Goal: Task Accomplishment & Management: Use online tool/utility

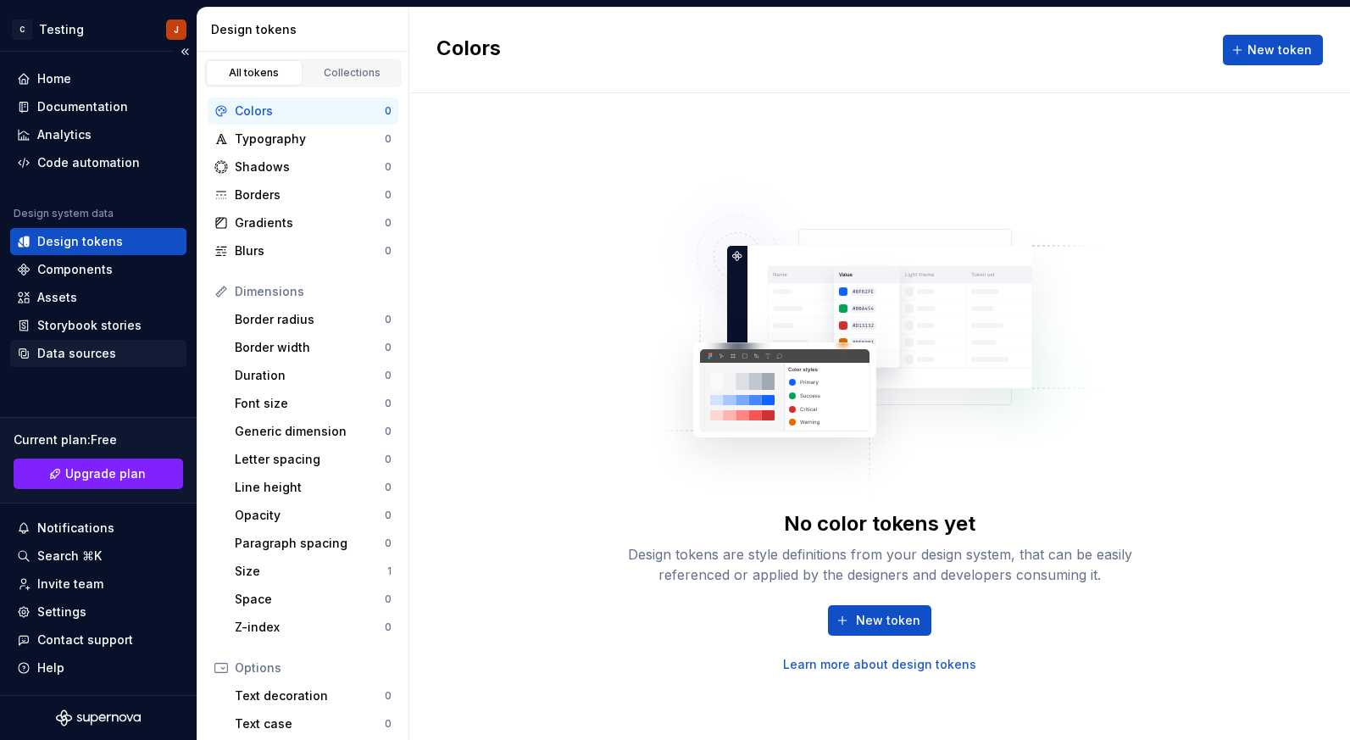
click at [91, 352] on div "Data sources" at bounding box center [76, 353] width 79 height 17
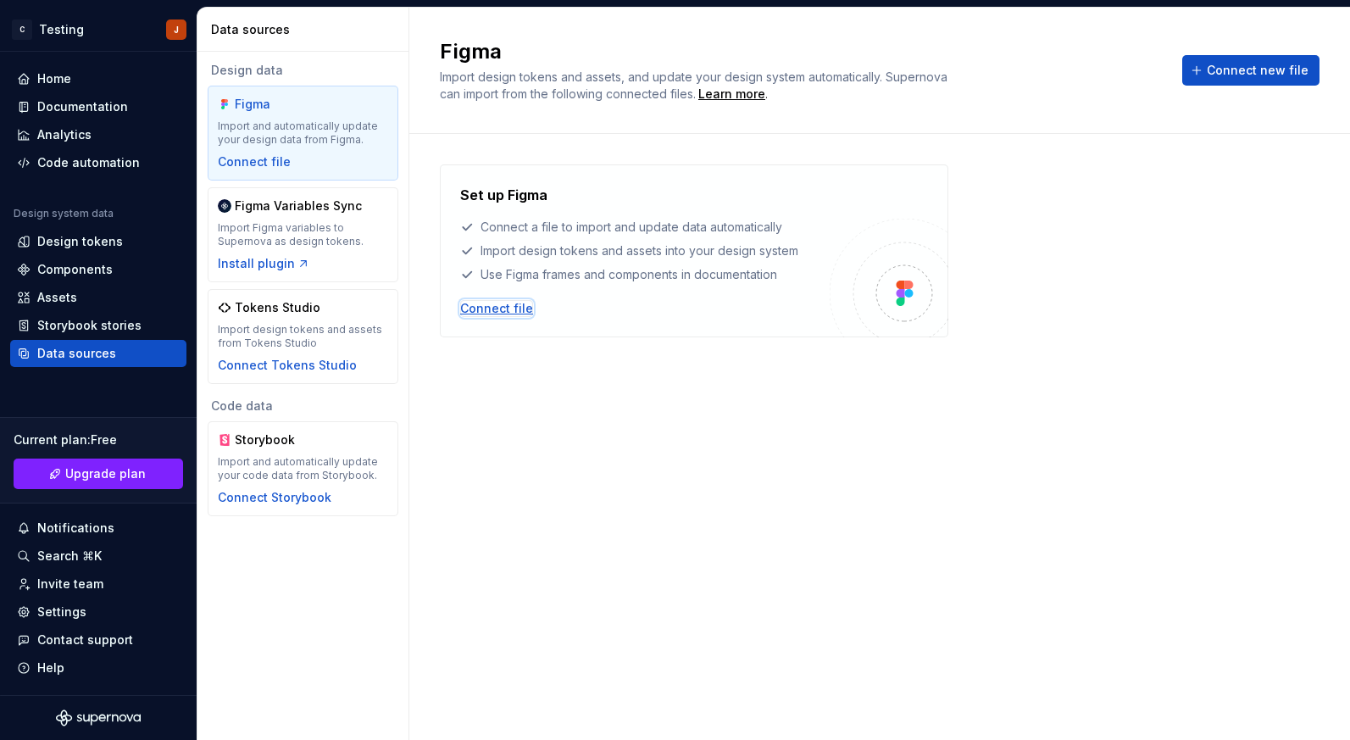
click at [518, 305] on div "Connect file" at bounding box center [496, 308] width 73 height 17
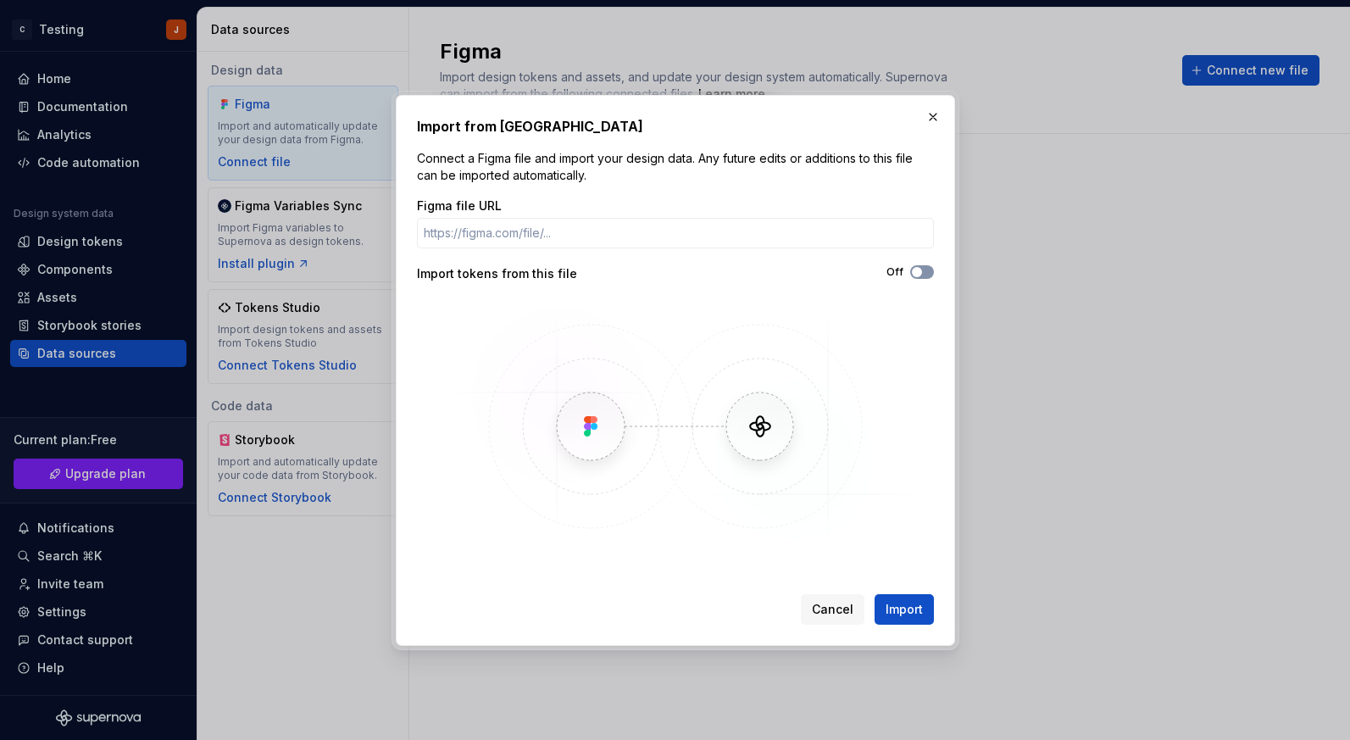
click at [918, 271] on span "button" at bounding box center [917, 272] width 10 height 10
click at [918, 271] on icon "button" at bounding box center [917, 272] width 14 height 10
type button "on"
click at [931, 113] on button "button" at bounding box center [933, 117] width 24 height 24
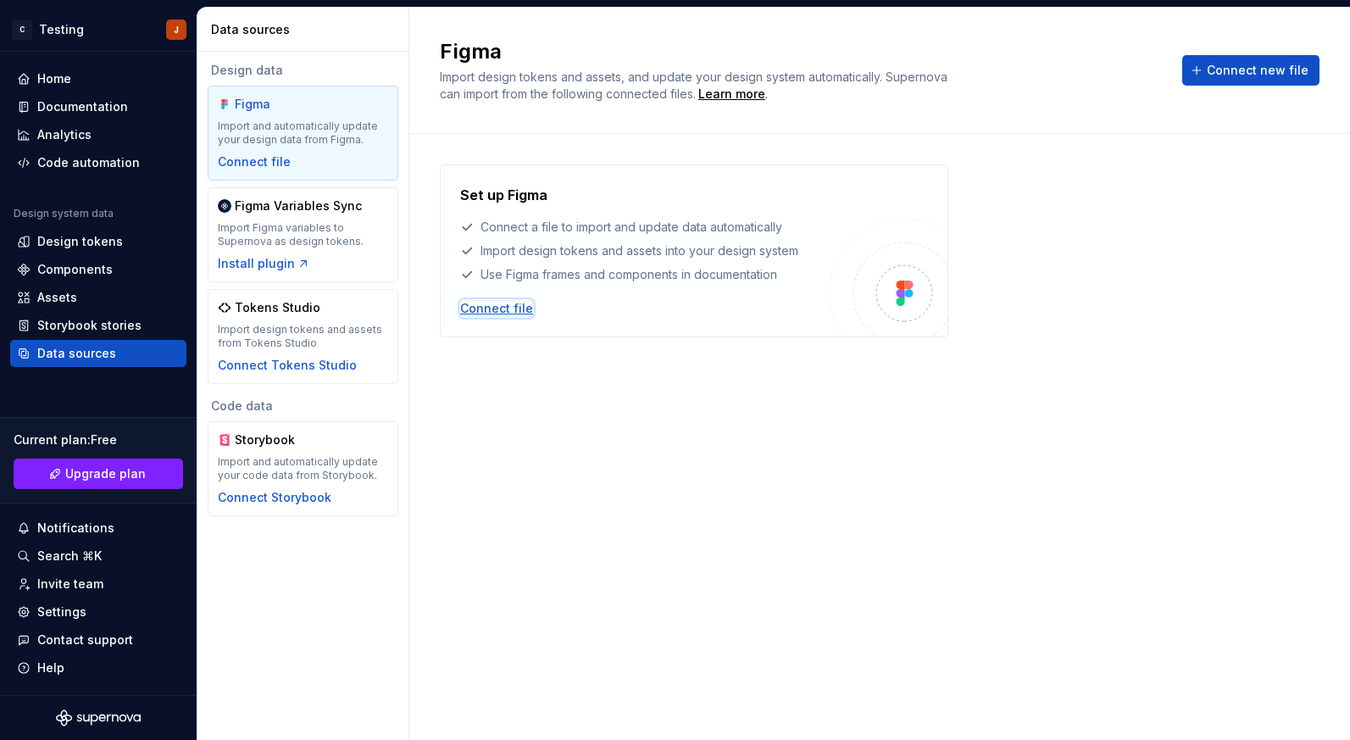
click at [502, 304] on div "Connect file" at bounding box center [496, 308] width 73 height 17
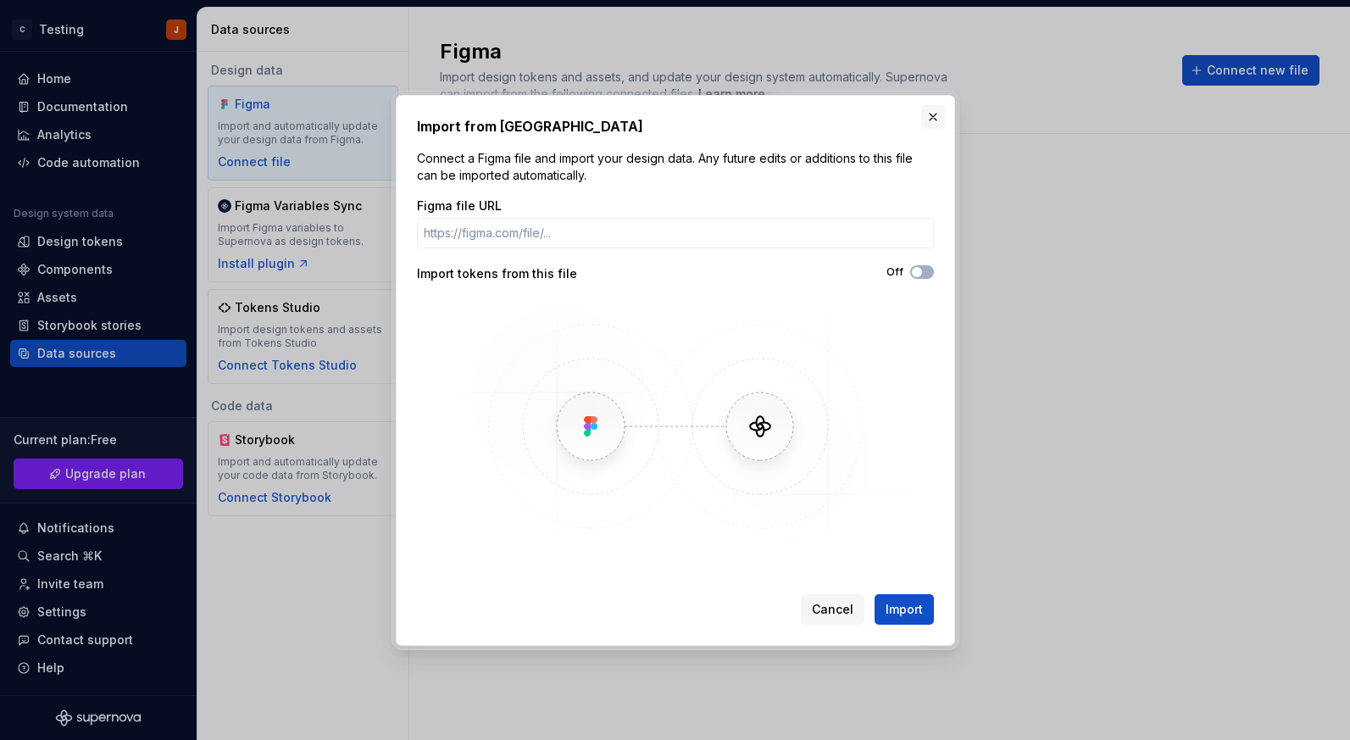
click at [931, 113] on button "button" at bounding box center [933, 117] width 24 height 24
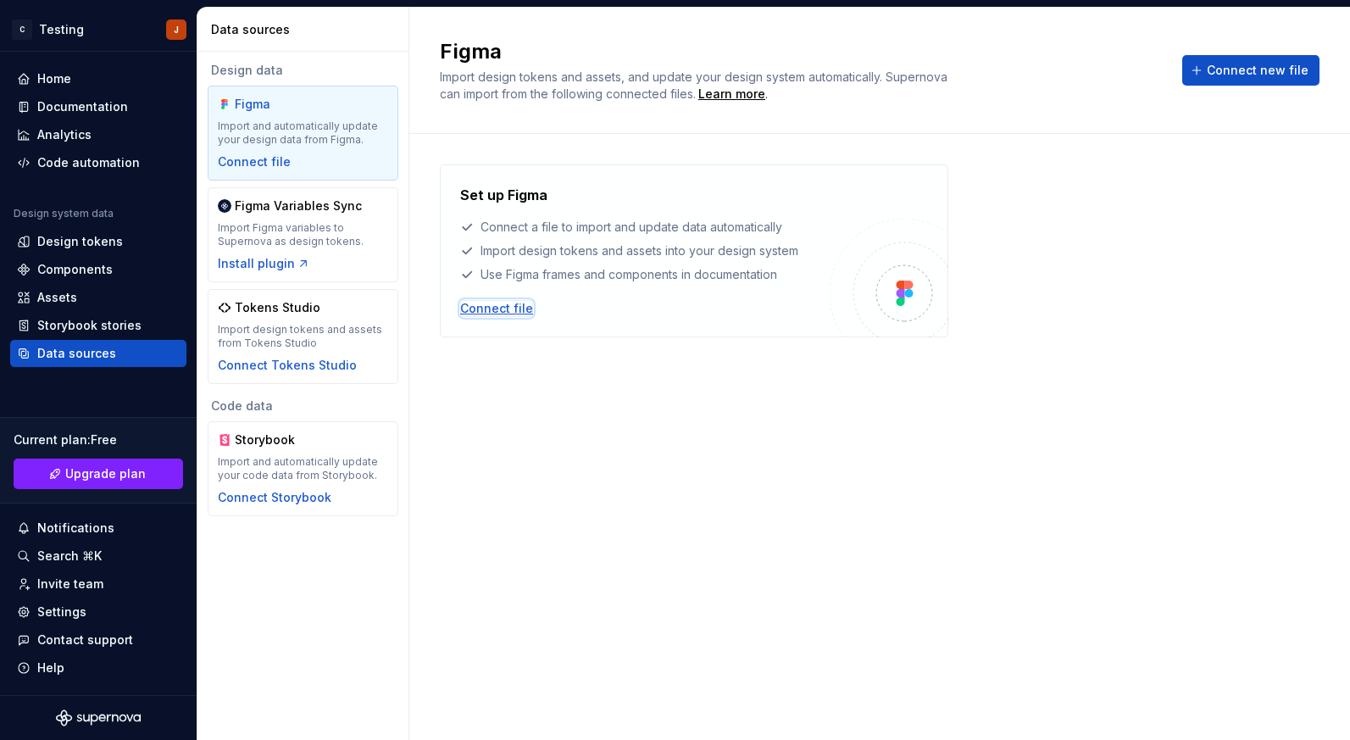
click at [520, 303] on div "Connect file" at bounding box center [496, 308] width 73 height 17
click at [509, 307] on div "Connect file" at bounding box center [496, 308] width 73 height 17
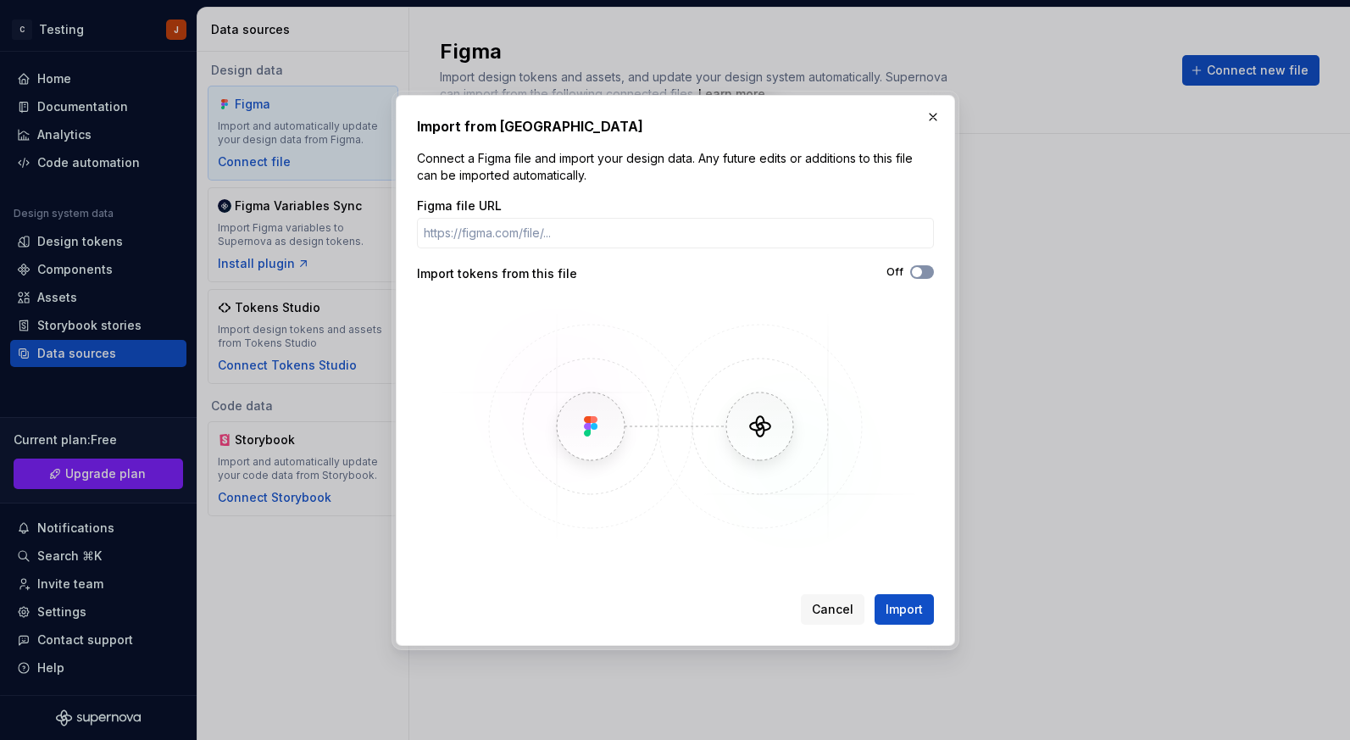
click at [920, 271] on span "button" at bounding box center [917, 272] width 10 height 10
click at [661, 228] on input "Figma file URL" at bounding box center [675, 233] width 517 height 31
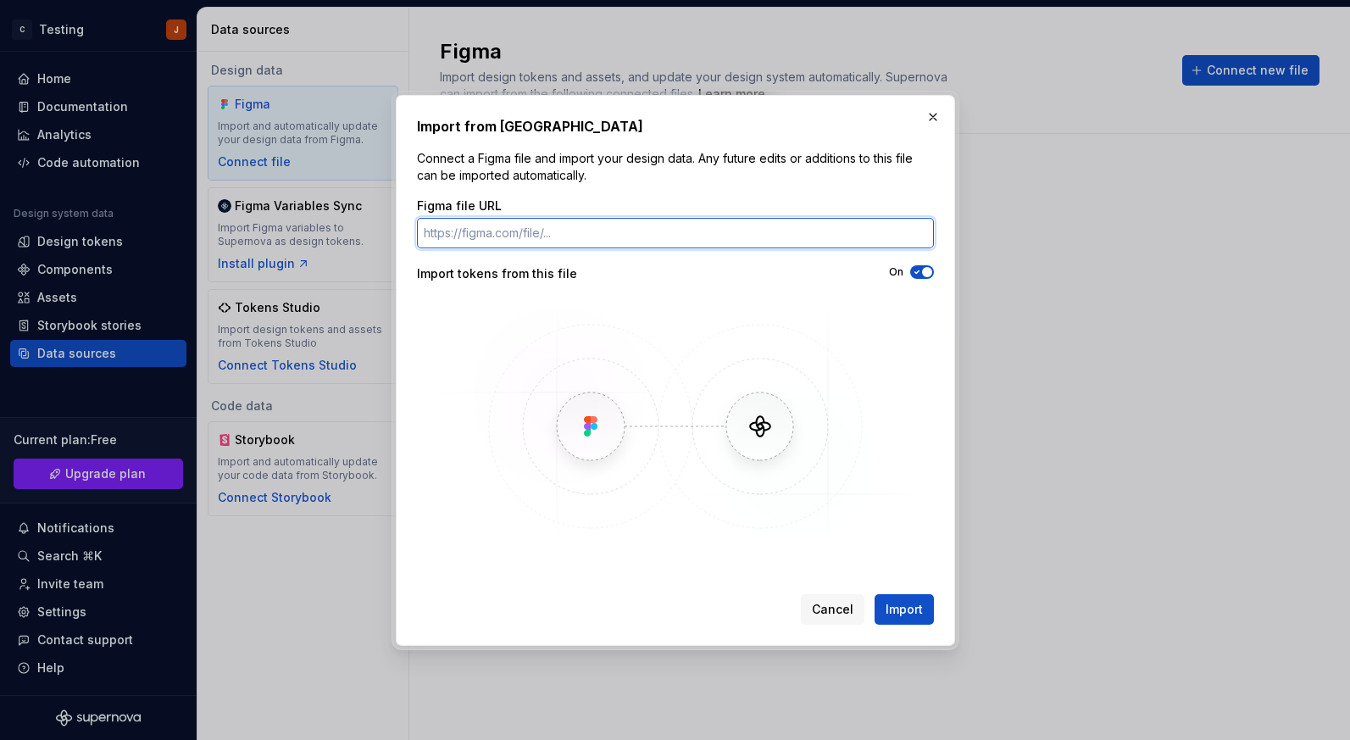
paste input "[URL][DOMAIN_NAME]"
type input "[URL][DOMAIN_NAME]"
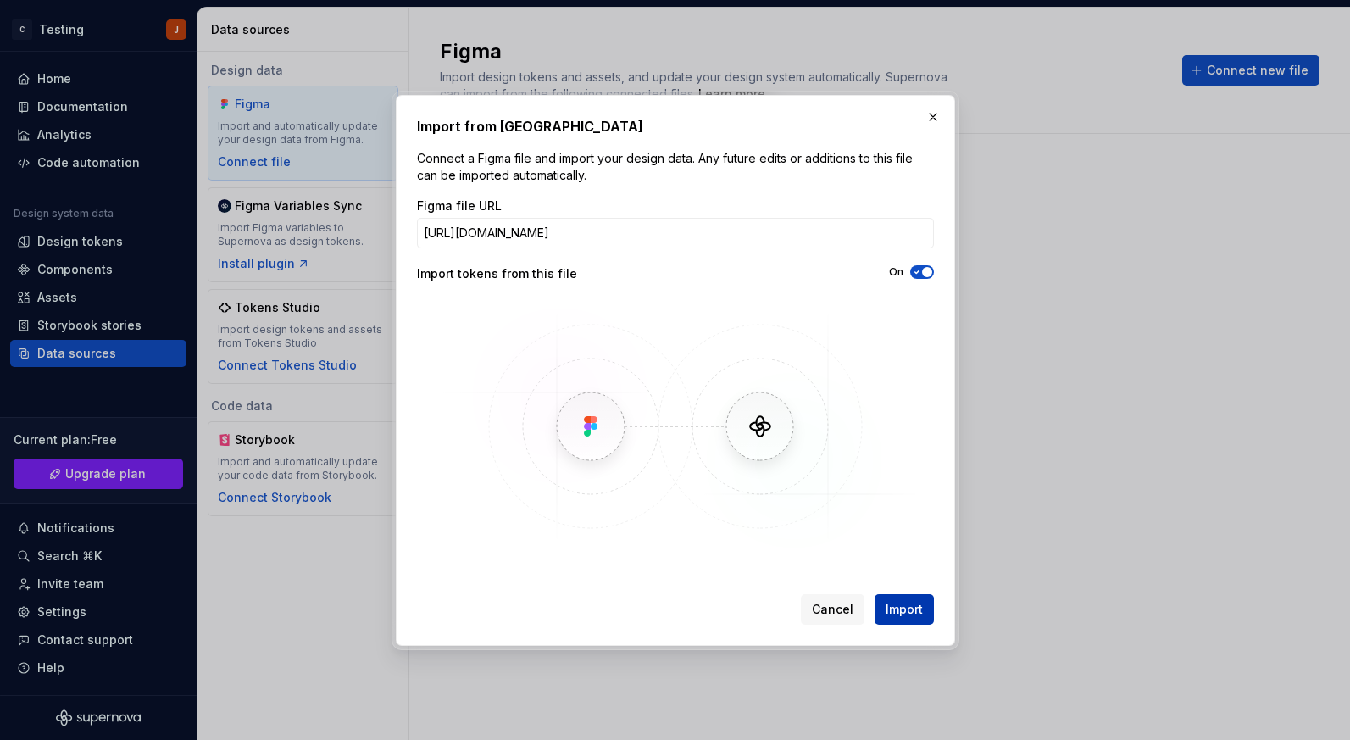
scroll to position [0, 0]
click at [909, 613] on span "Import" at bounding box center [904, 609] width 37 height 17
click at [907, 609] on span "Import" at bounding box center [904, 609] width 37 height 17
